Goal: Navigation & Orientation: Find specific page/section

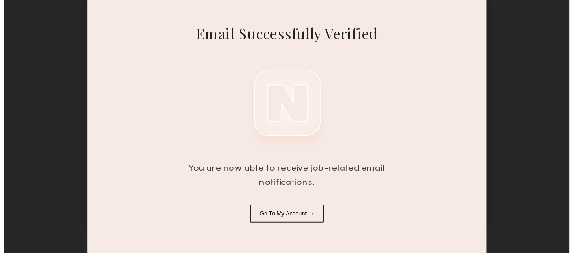
scroll to position [45, 0]
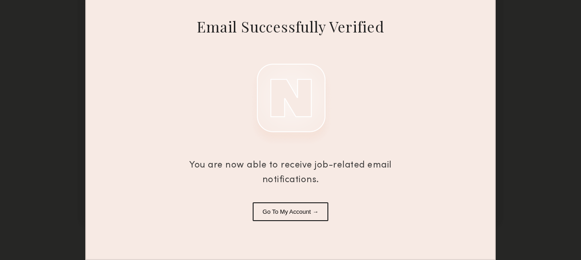
click at [314, 210] on button "Go To My Account →" at bounding box center [291, 212] width 76 height 19
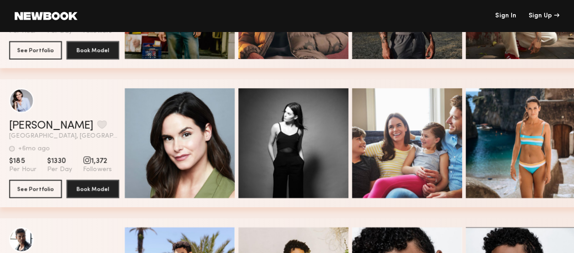
scroll to position [1096, 0]
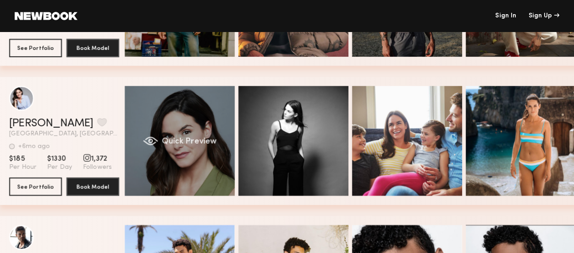
click at [190, 142] on span "Quick Preview" at bounding box center [189, 142] width 55 height 8
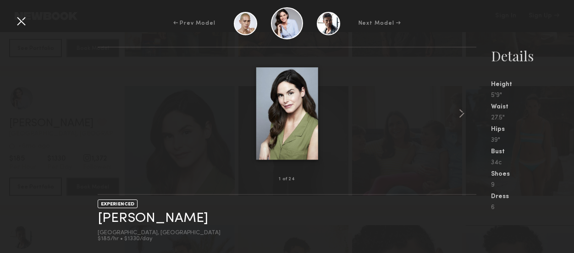
click at [31, 21] on div "← Prev Model Next Model →" at bounding box center [287, 23] width 574 height 32
click at [29, 20] on div "← Prev Model Next Model →" at bounding box center [287, 23] width 574 height 32
click at [23, 21] on div at bounding box center [21, 21] width 15 height 15
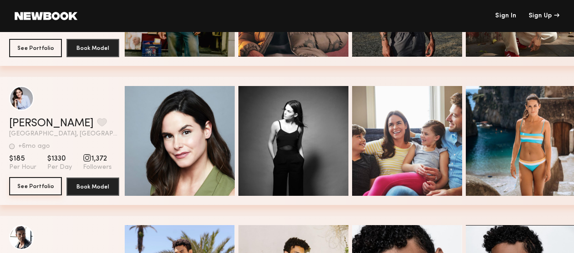
click at [40, 194] on button "See Portfolio" at bounding box center [35, 186] width 53 height 18
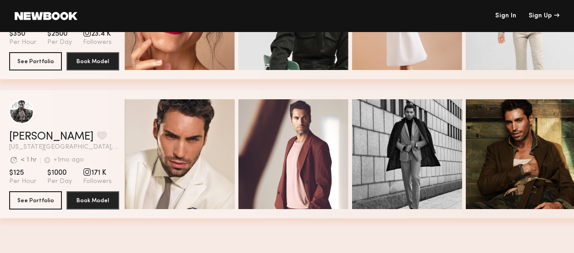
scroll to position [1886, 0]
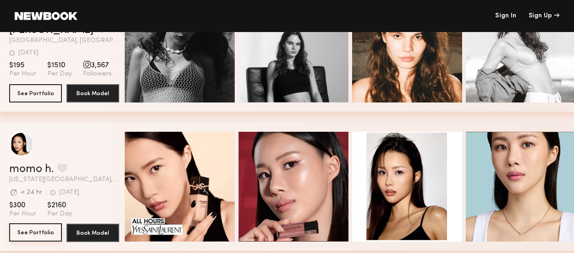
click at [37, 238] on button "See Portfolio" at bounding box center [35, 233] width 53 height 18
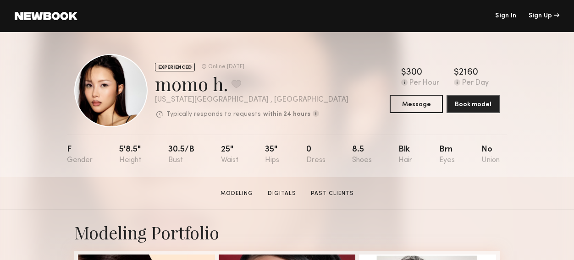
click at [67, 16] on link at bounding box center [46, 16] width 63 height 8
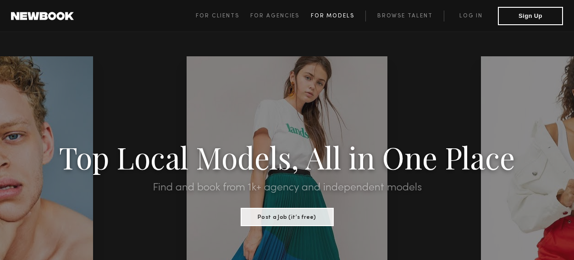
click at [327, 16] on span "For Models" at bounding box center [333, 16] width 44 height 6
click at [328, 15] on span "For Models" at bounding box center [333, 16] width 44 height 6
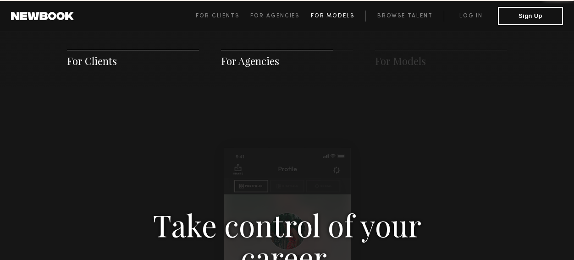
scroll to position [1331, 0]
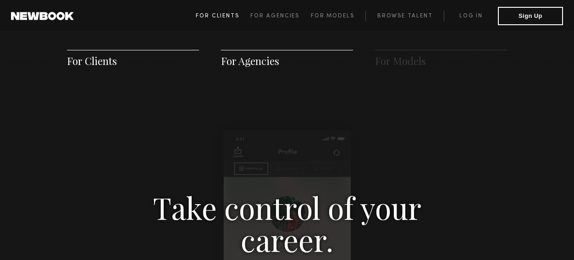
click at [231, 18] on span "For Clients" at bounding box center [218, 16] width 44 height 6
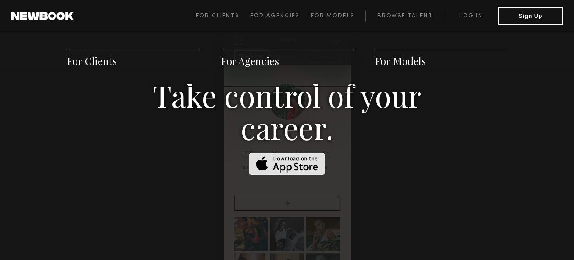
scroll to position [1331, 0]
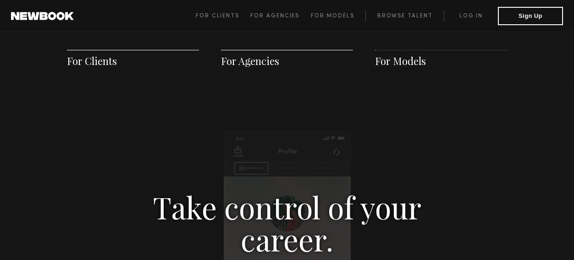
click at [412, 48] on div "For Clients For Agencies For Models" at bounding box center [287, 58] width 574 height 55
click at [412, 60] on span "For Models" at bounding box center [400, 61] width 51 height 14
click at [225, 65] on span "For Agencies" at bounding box center [250, 61] width 58 height 14
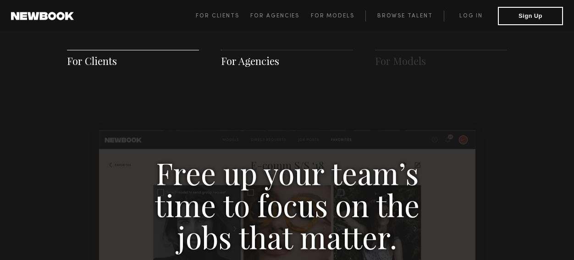
click at [115, 65] on span "For Clients" at bounding box center [92, 61] width 50 height 14
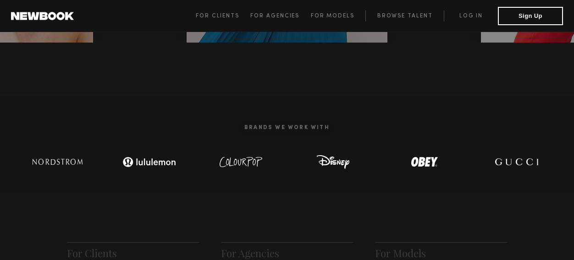
scroll to position [270, 0]
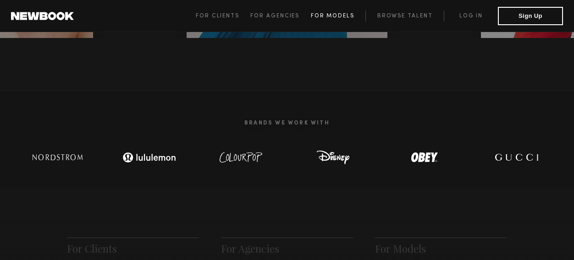
click at [338, 11] on link "For Models" at bounding box center [338, 16] width 55 height 11
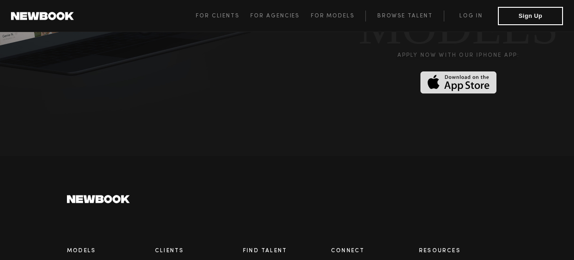
scroll to position [2623, 0]
